Goal: Information Seeking & Learning: Compare options

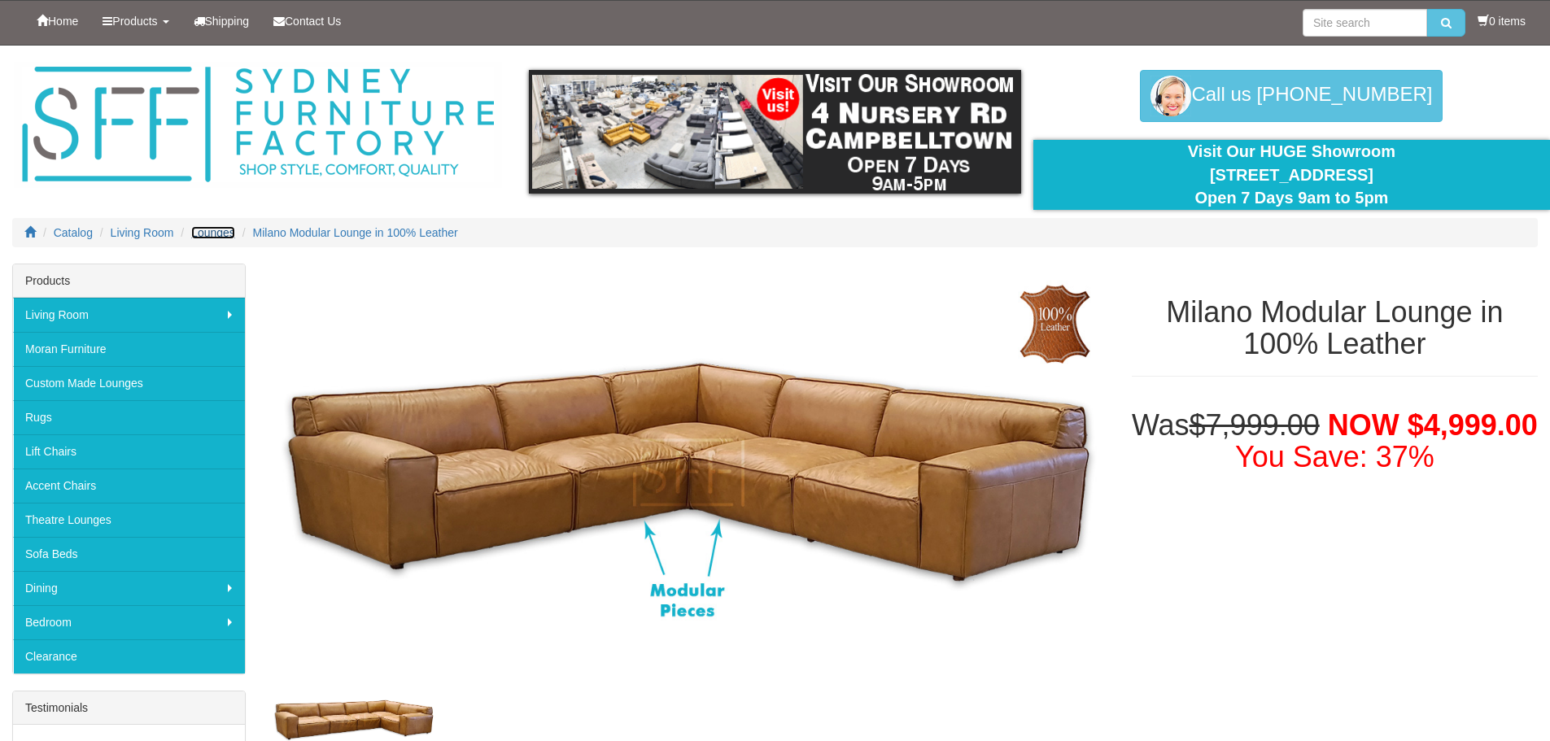
click at [228, 233] on span "Lounges" at bounding box center [213, 232] width 44 height 13
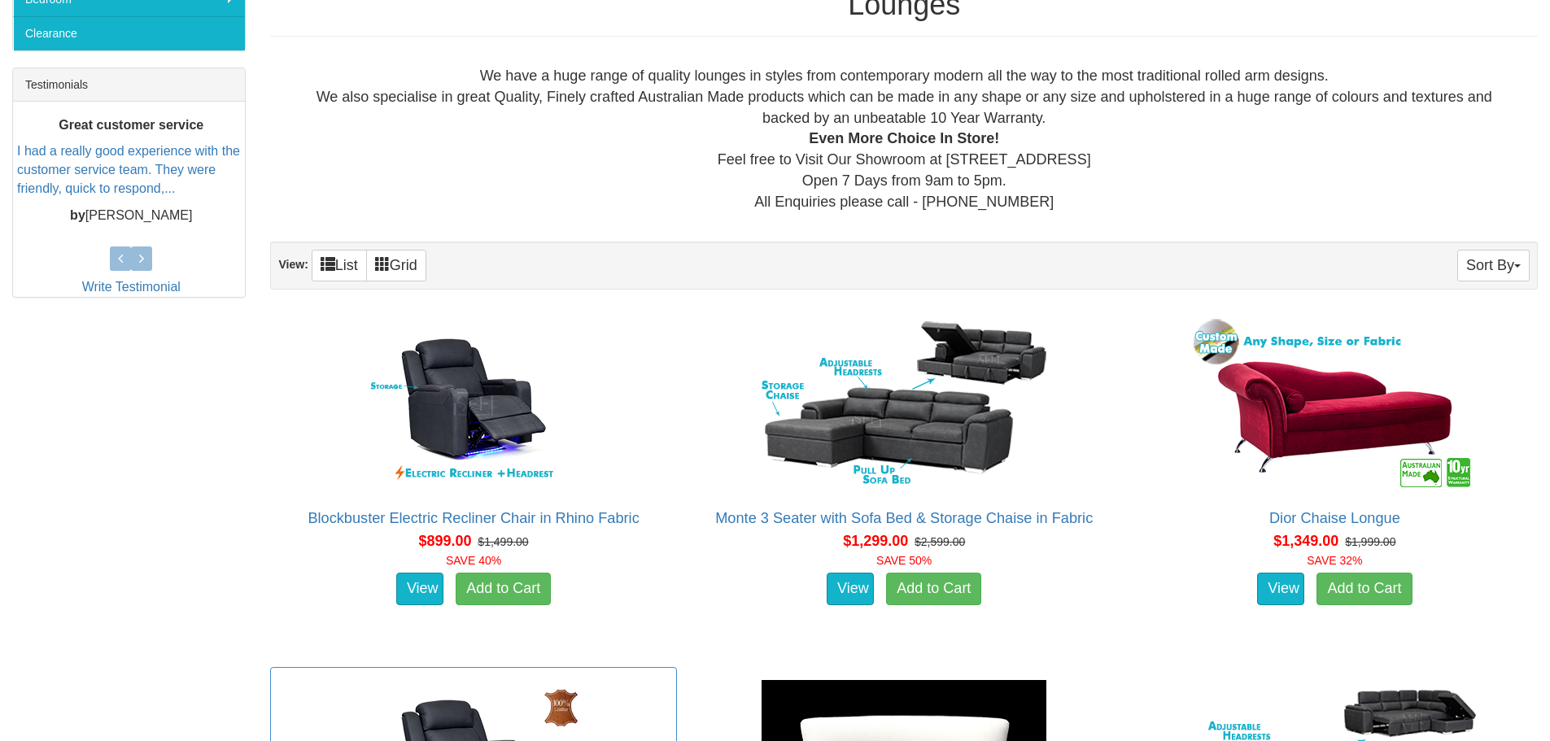
scroll to position [570, 0]
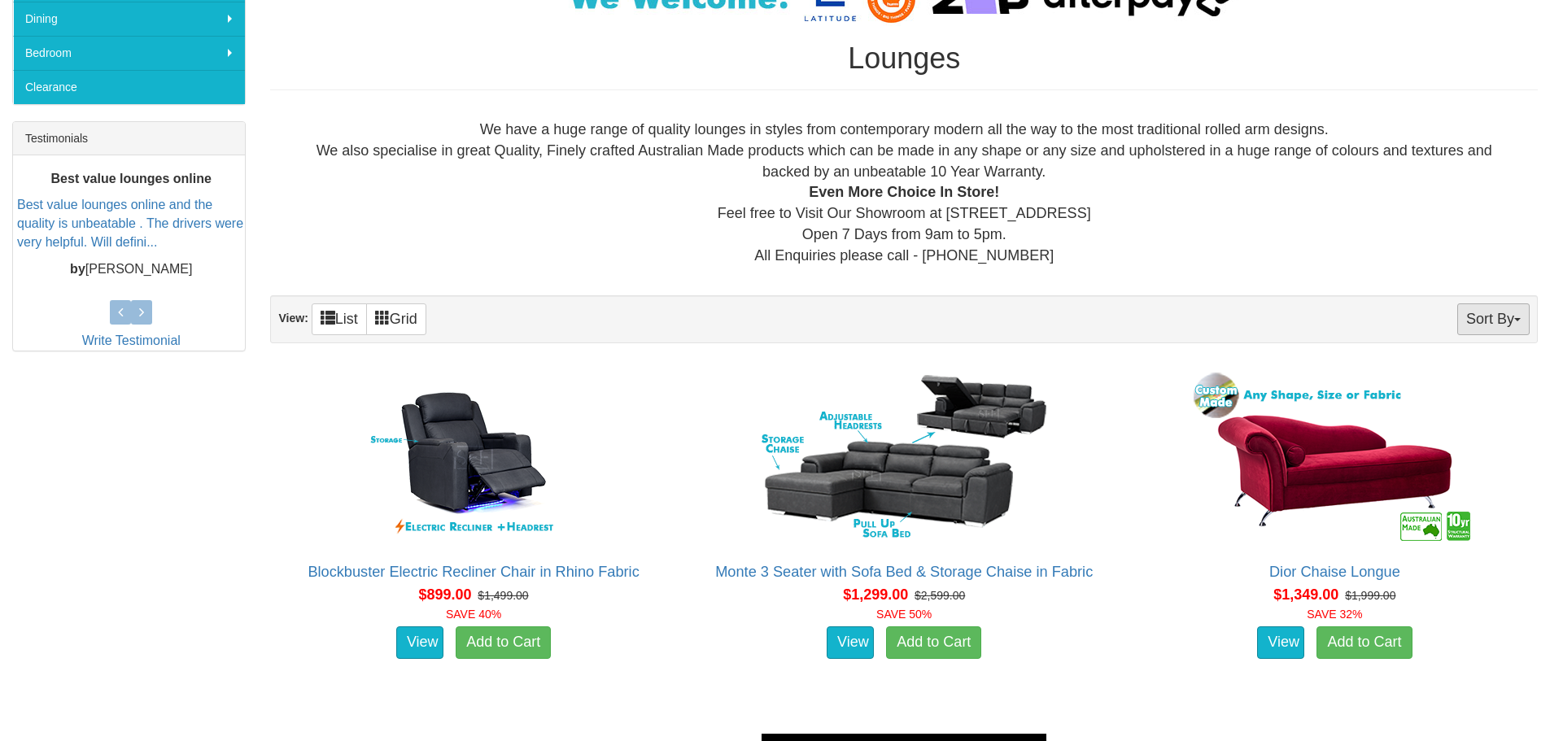
click at [1496, 322] on button "Sort By" at bounding box center [1493, 320] width 72 height 32
click at [1439, 380] on link "Price+" at bounding box center [1464, 373] width 129 height 21
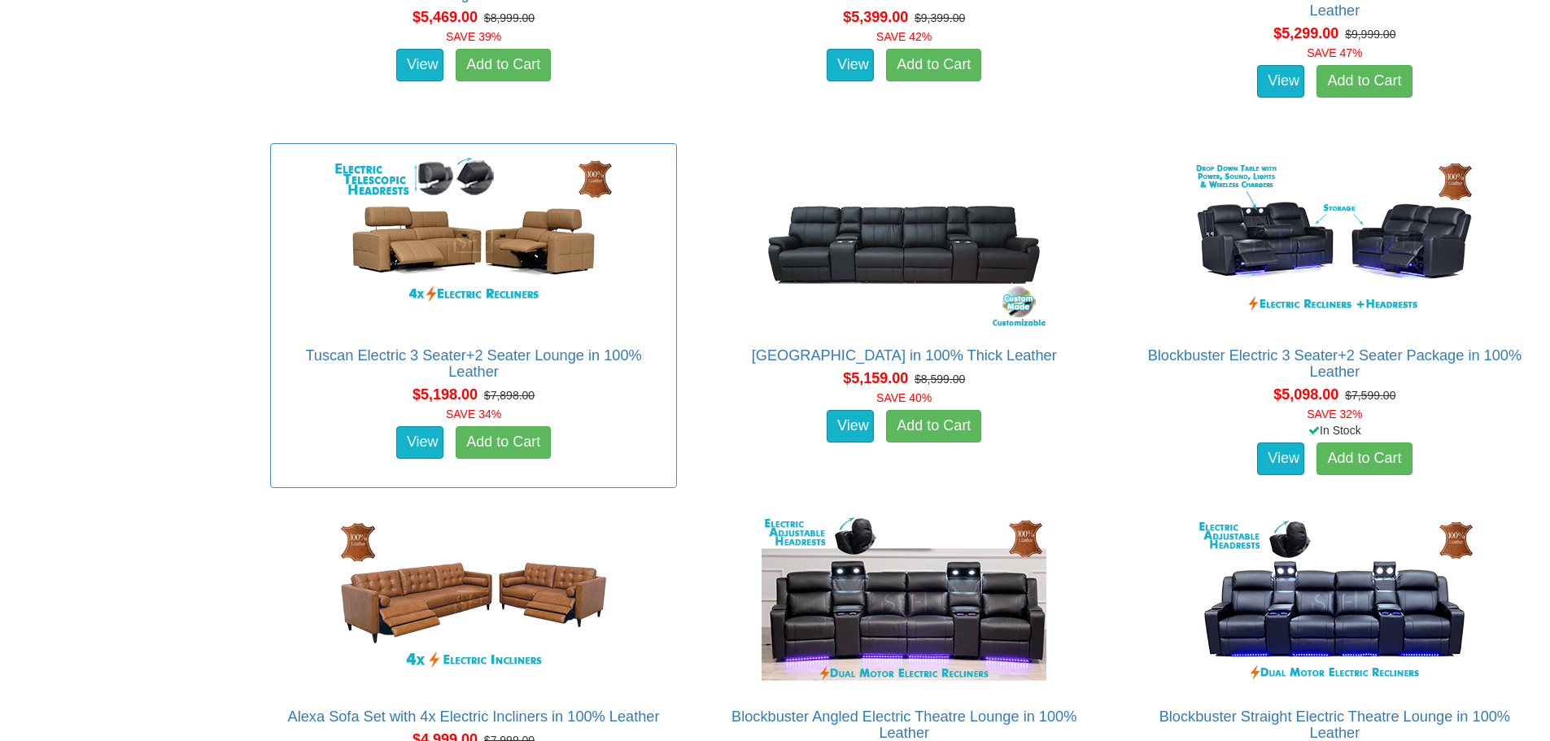
scroll to position [1872, 0]
